Goal: Task Accomplishment & Management: Manage account settings

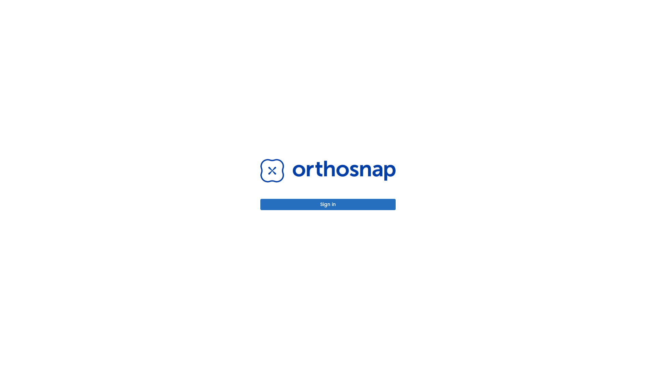
click at [328, 204] on button "Sign in" at bounding box center [327, 204] width 135 height 11
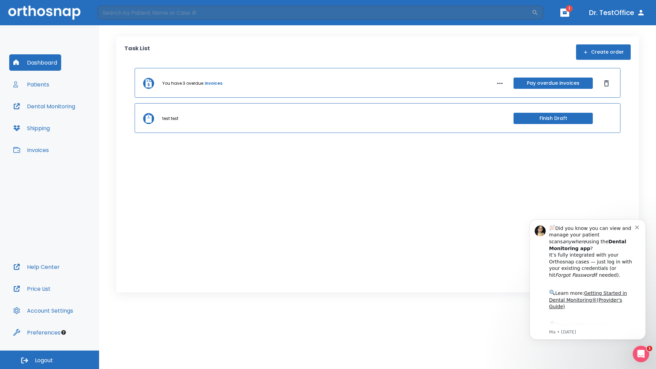
click at [50, 360] on span "Logout" at bounding box center [44, 360] width 18 height 8
